Goal: Check status: Check status

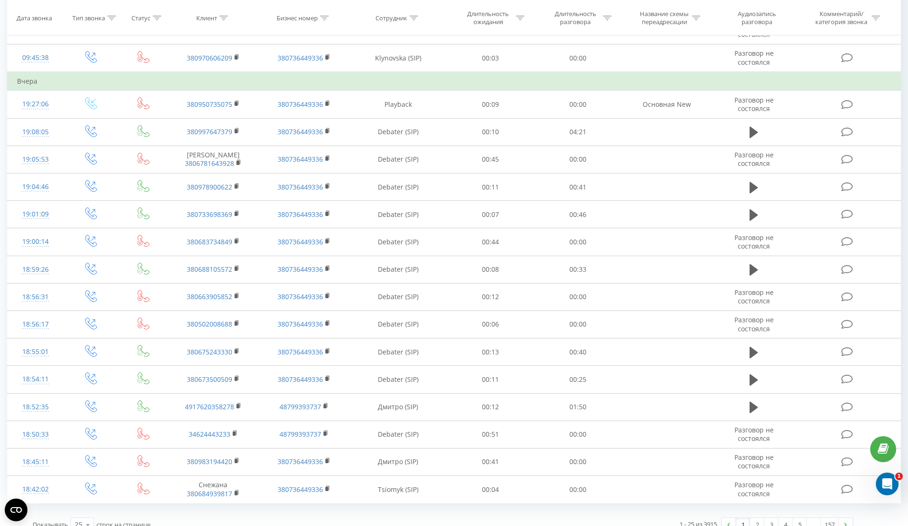
scroll to position [357, 0]
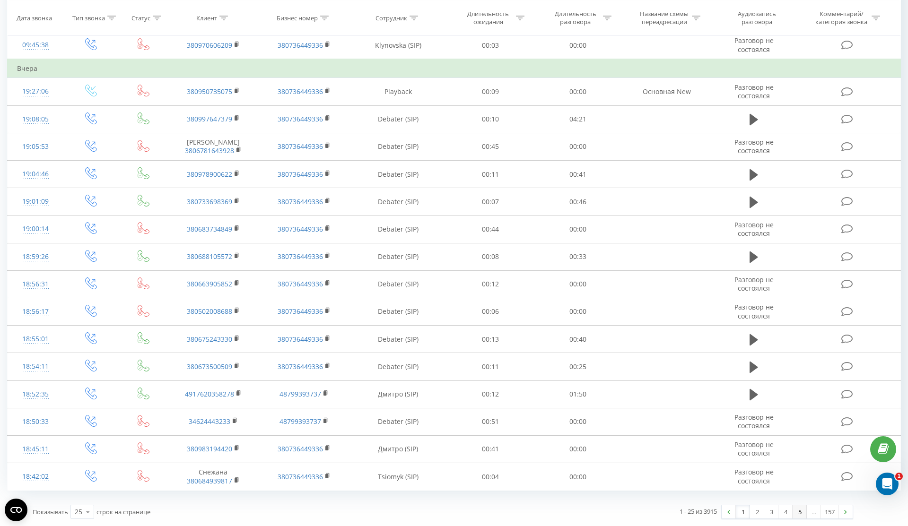
click at [797, 513] on link "5" at bounding box center [799, 511] width 14 height 13
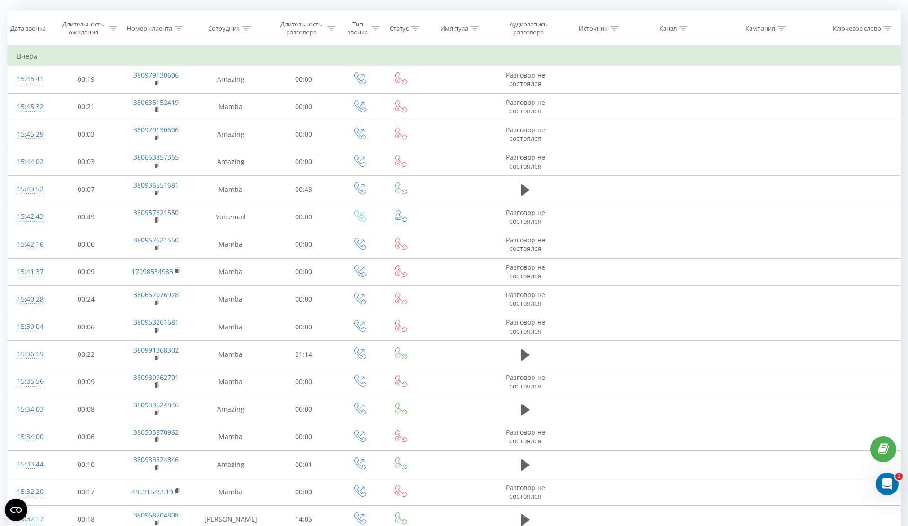
scroll to position [339, 0]
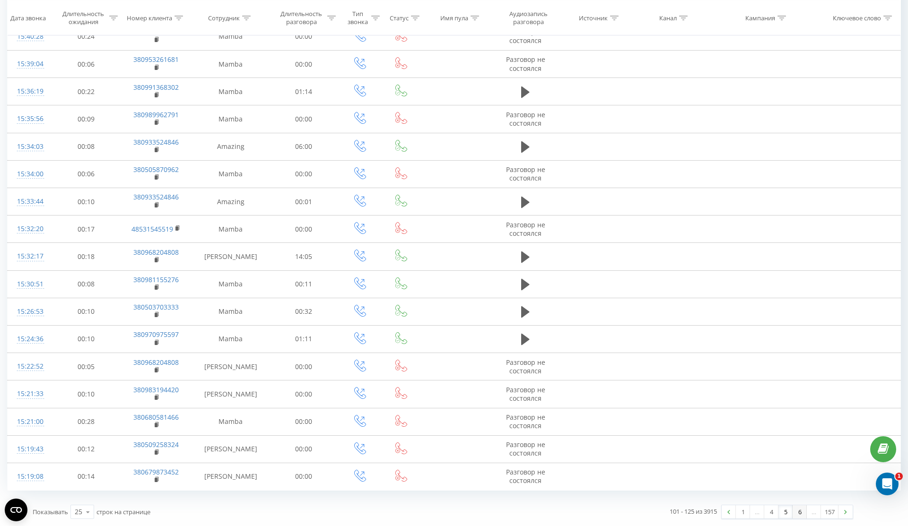
click at [797, 510] on link "6" at bounding box center [799, 511] width 14 height 13
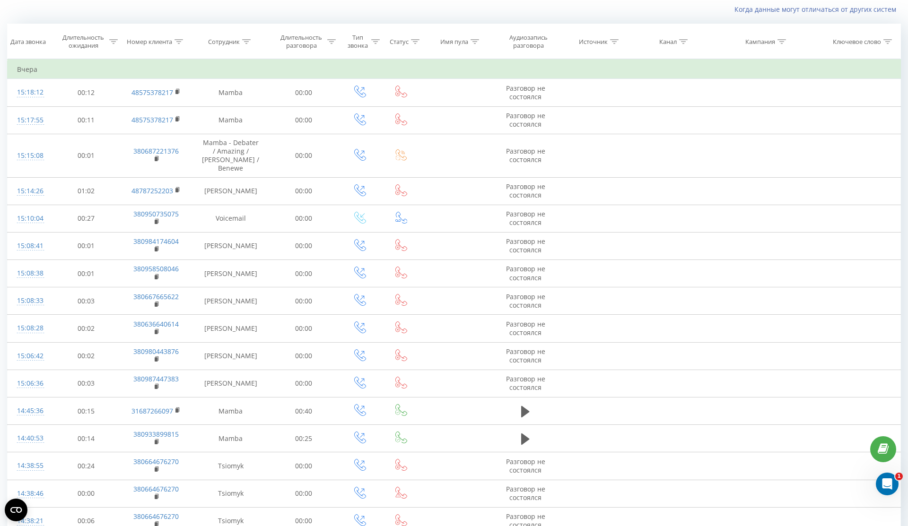
scroll to position [346, 0]
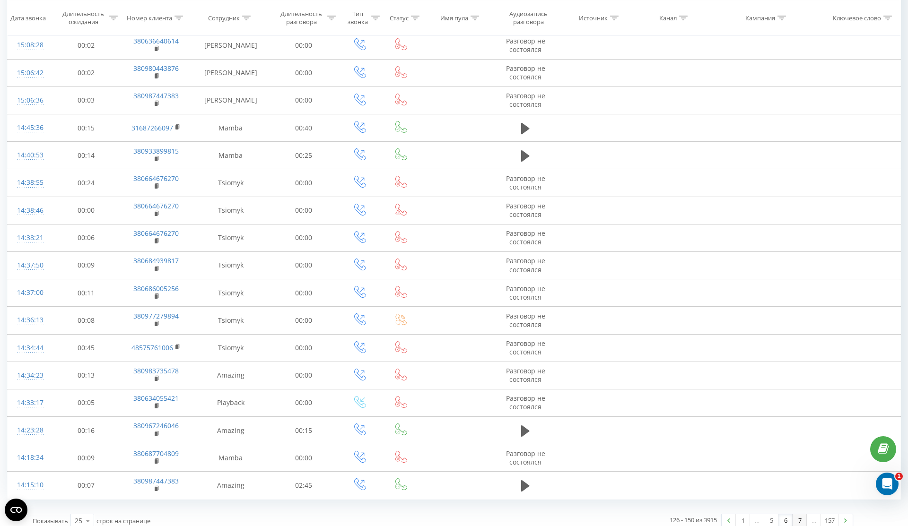
click at [800, 514] on link "7" at bounding box center [799, 520] width 14 height 13
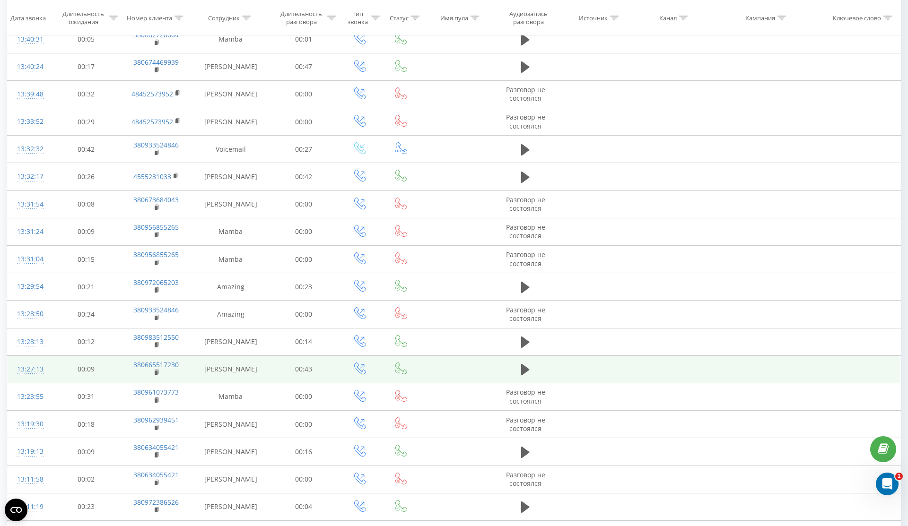
scroll to position [339, 0]
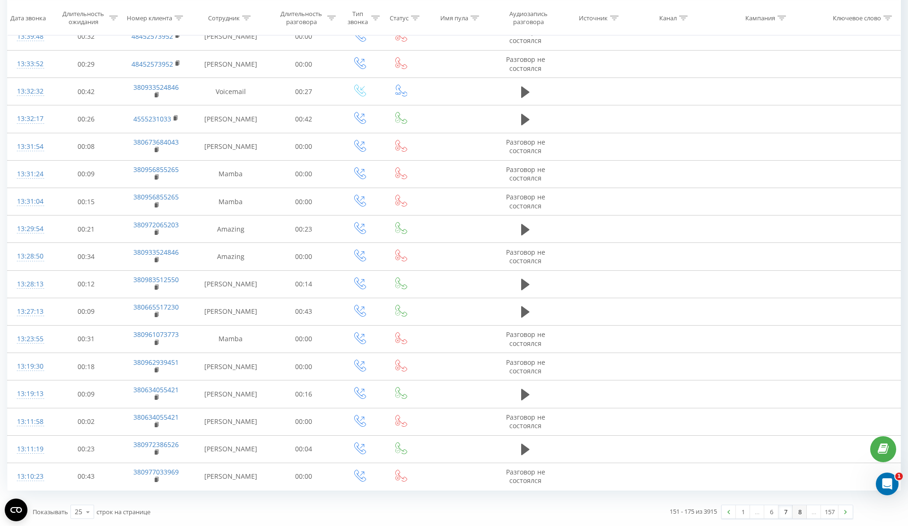
click at [796, 510] on link "8" at bounding box center [799, 511] width 14 height 13
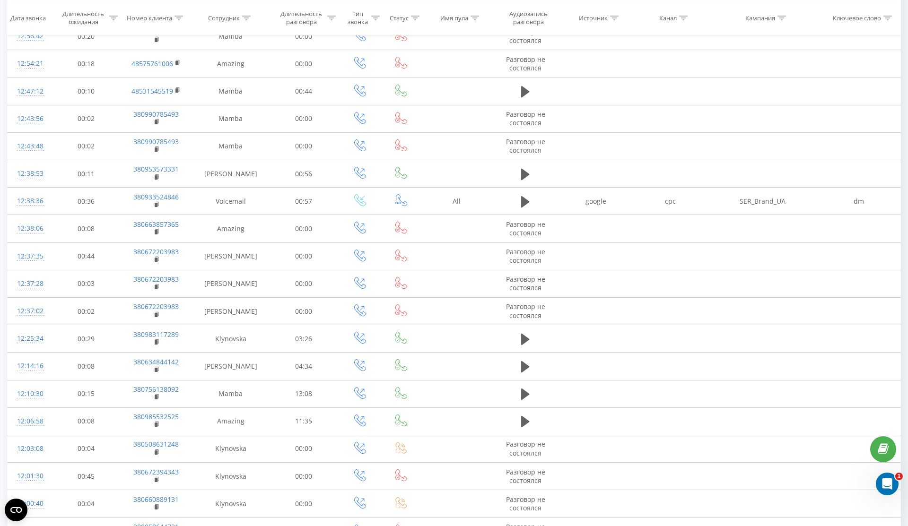
scroll to position [339, 0]
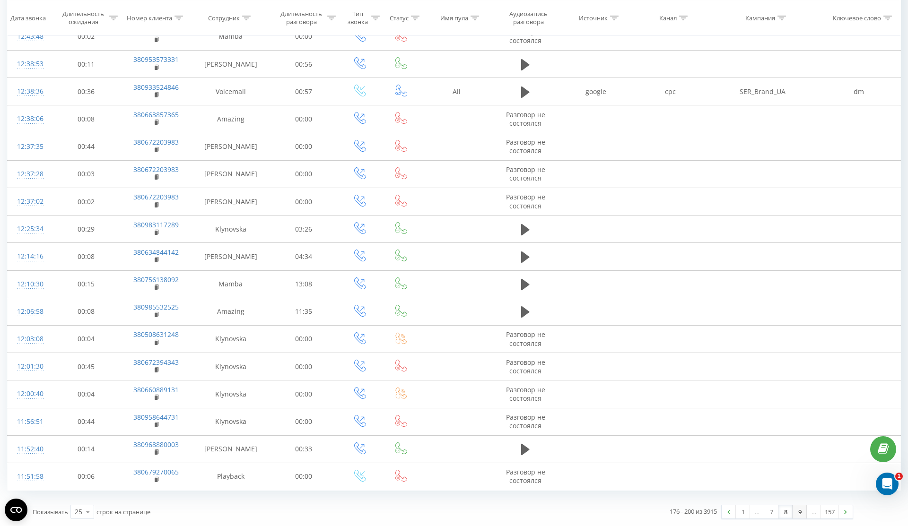
click at [796, 508] on link "9" at bounding box center [799, 511] width 14 height 13
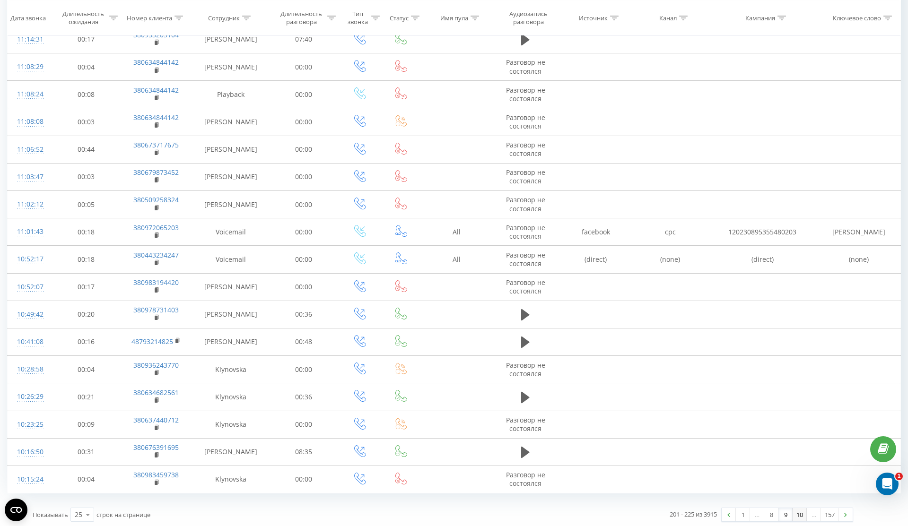
scroll to position [339, 0]
click at [802, 513] on link "10" at bounding box center [799, 511] width 14 height 13
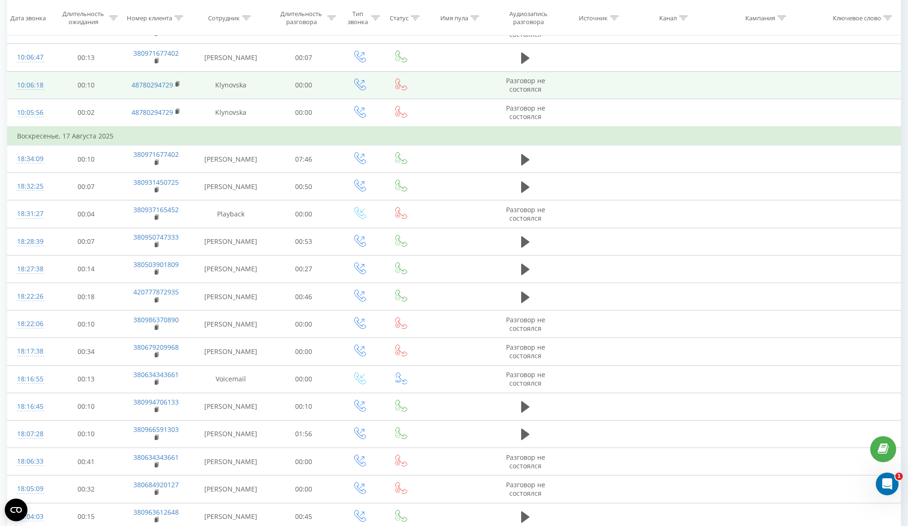
scroll to position [357, 0]
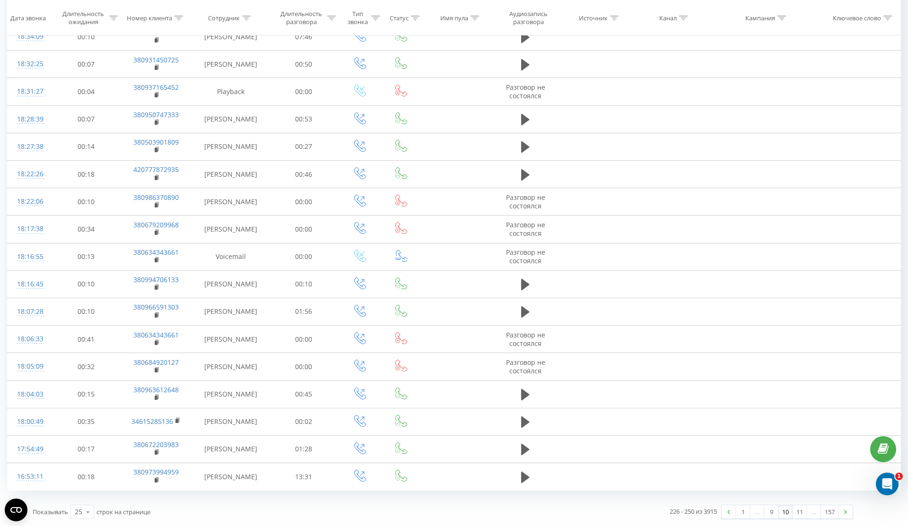
click at [783, 512] on link "10" at bounding box center [785, 511] width 14 height 13
click at [776, 515] on link "9" at bounding box center [771, 511] width 14 height 13
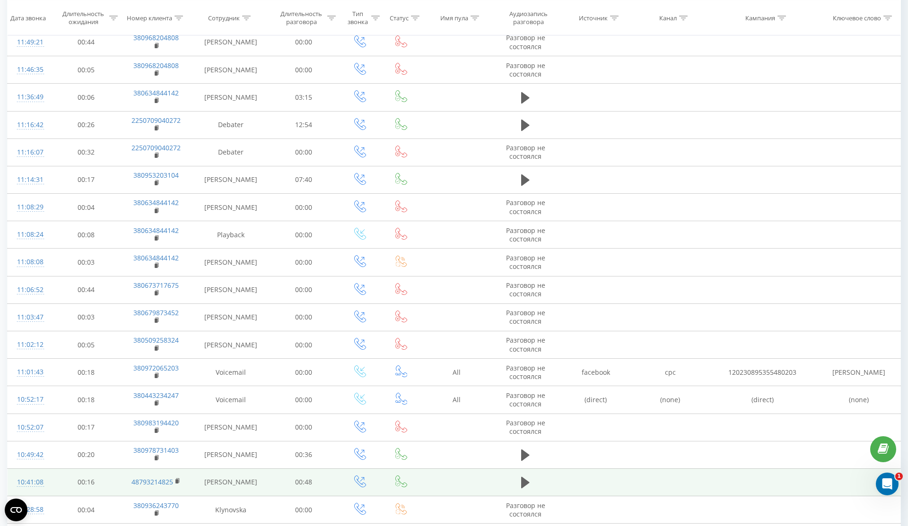
scroll to position [183, 0]
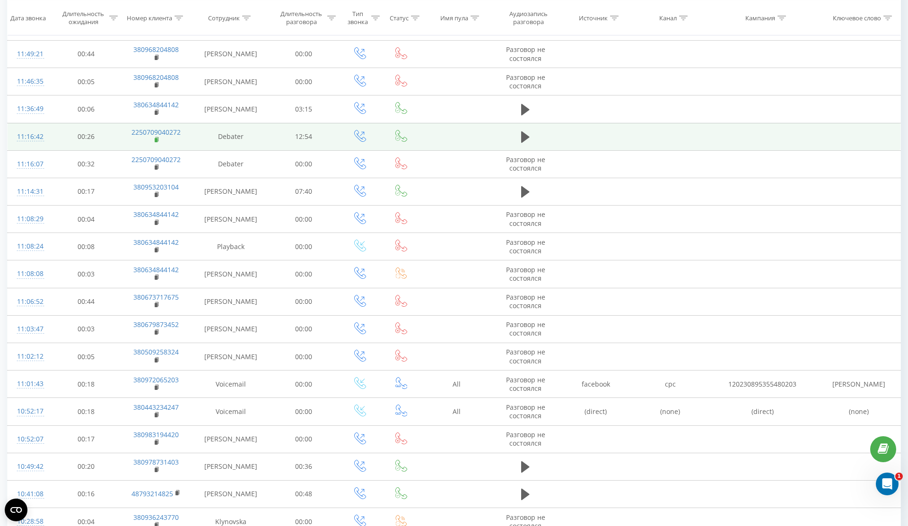
click at [158, 140] on icon at bounding box center [157, 139] width 3 height 4
